Goal: Find specific page/section

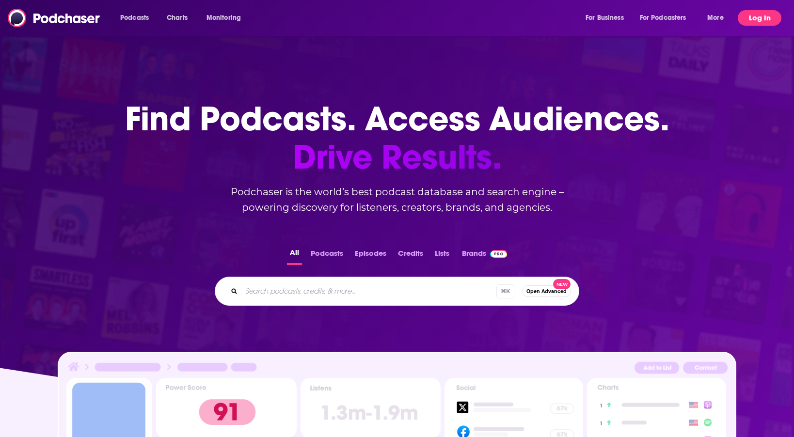
click at [742, 16] on button "Log In" at bounding box center [759, 18] width 44 height 16
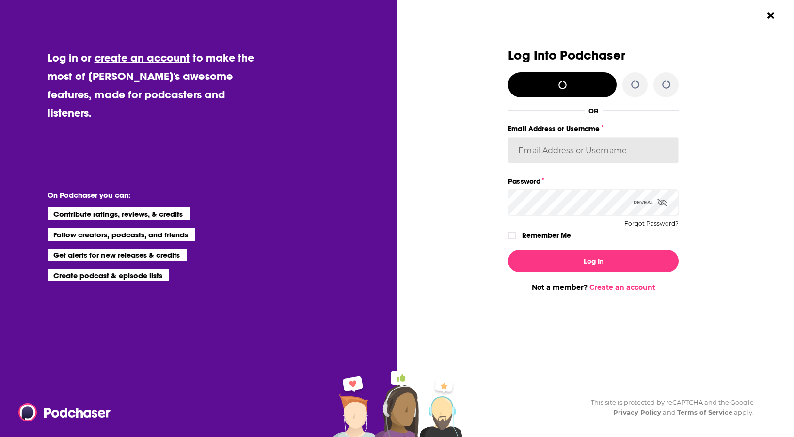
type input "[PERSON_NAME][EMAIL_ADDRESS][DOMAIN_NAME]"
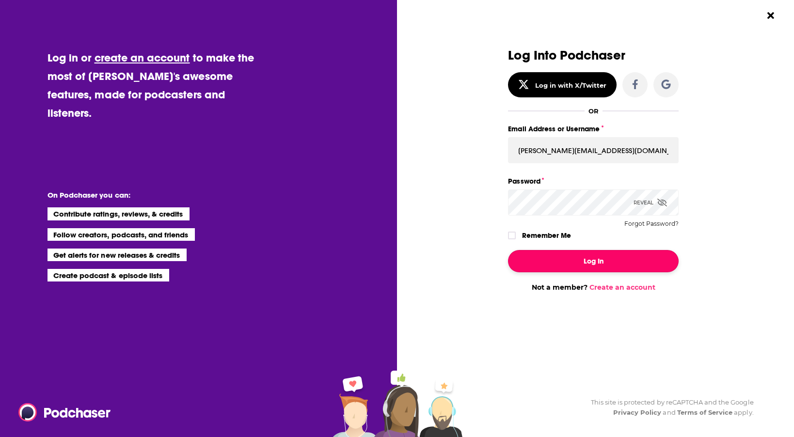
click at [595, 266] on button "Log In" at bounding box center [593, 261] width 171 height 22
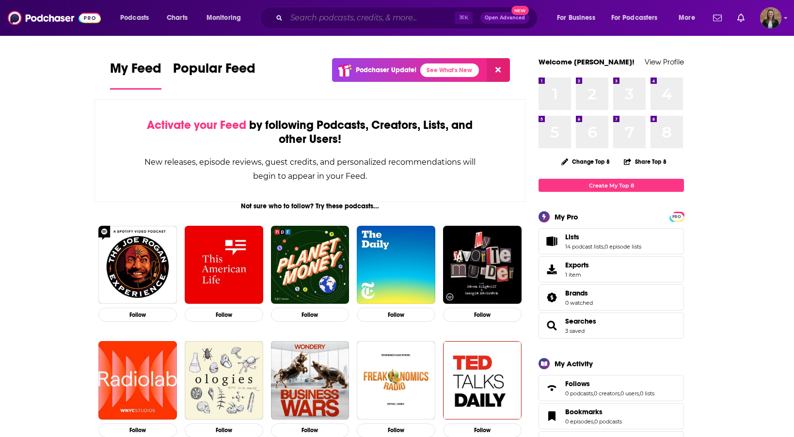
click at [360, 20] on input "Search podcasts, credits, & more..." at bounding box center [370, 18] width 168 height 16
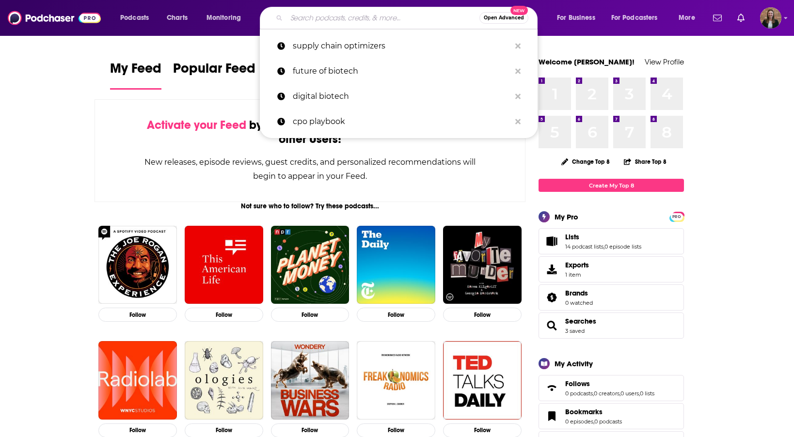
paste input "History UnErased"
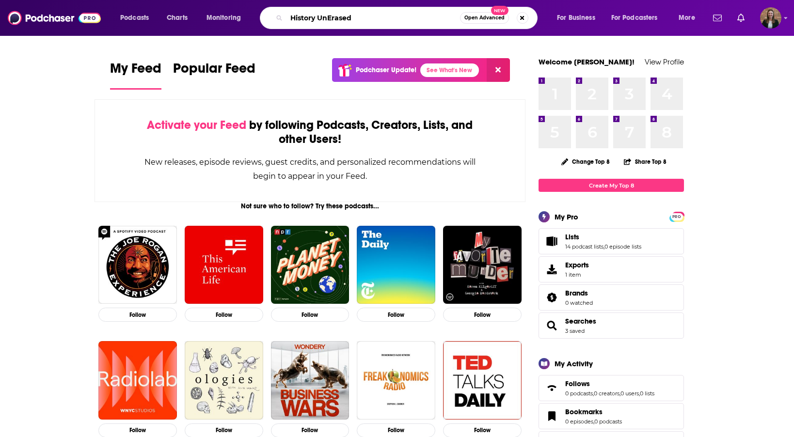
type input "History UnErased"
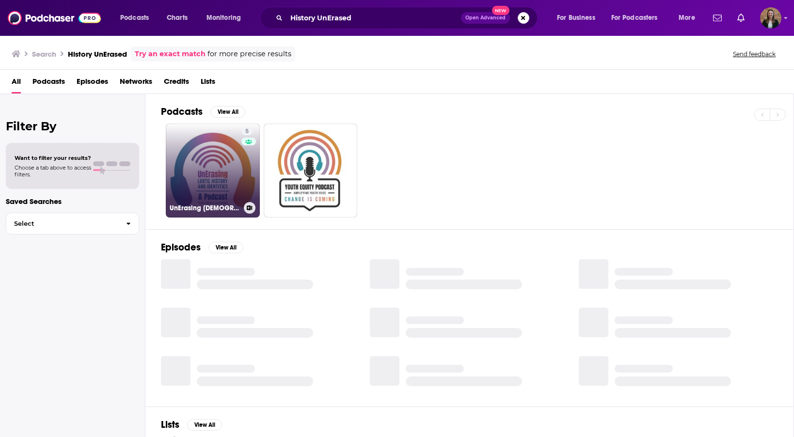
click at [221, 167] on link "5 UnErasing [DEMOGRAPHIC_DATA] History and Identities: A Podcast" at bounding box center [213, 171] width 94 height 94
